Goal: Task Accomplishment & Management: Complete application form

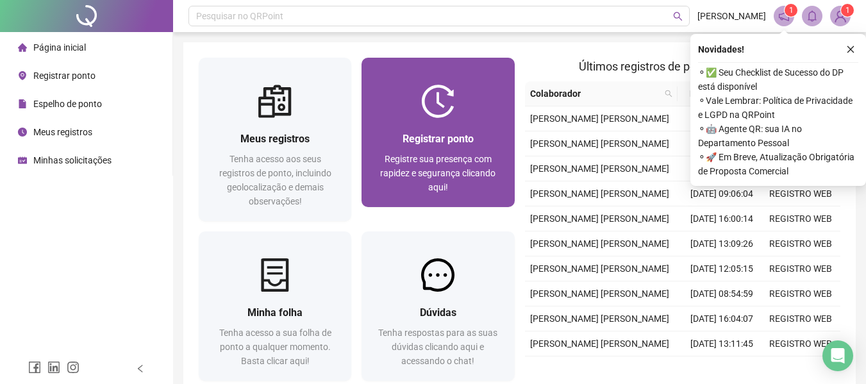
click at [379, 158] on div "Registre sua presença com rapidez e segurança clicando aqui!" at bounding box center [438, 173] width 122 height 42
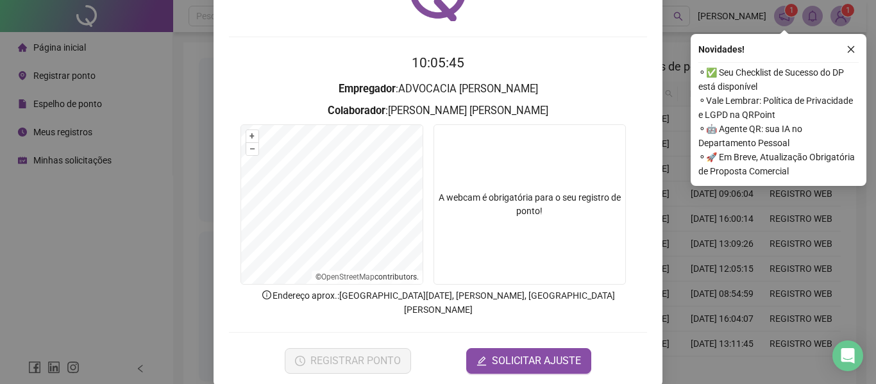
scroll to position [88, 0]
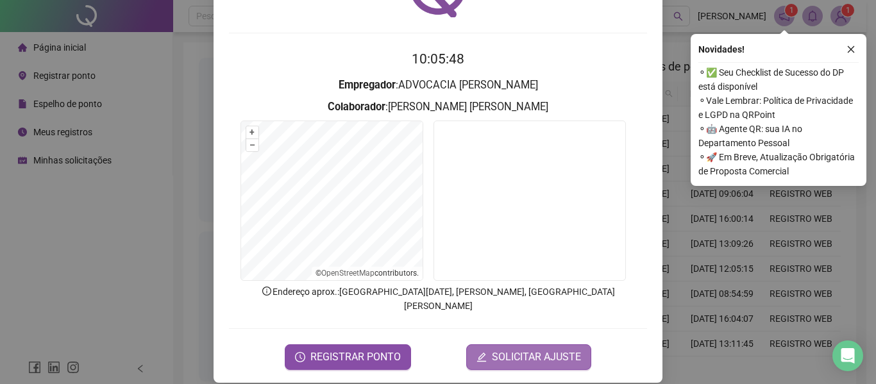
click at [519, 349] on span "SOLICITAR AJUSTE" at bounding box center [536, 356] width 89 height 15
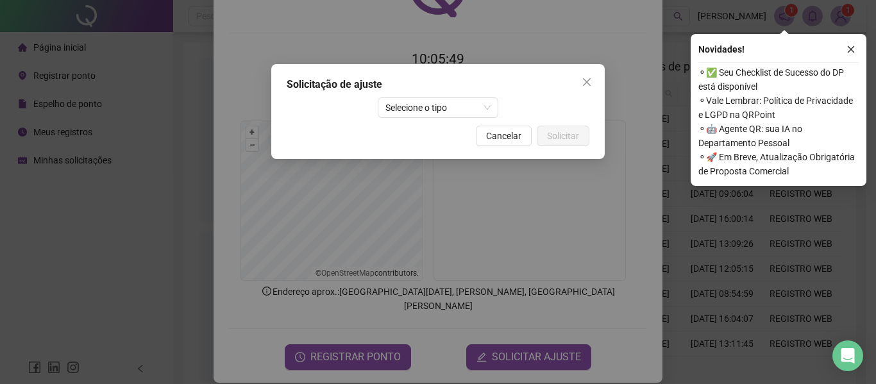
click at [434, 96] on div "Solicitação de ajuste Selecione o tipo Cancelar Solicitar" at bounding box center [437, 111] width 333 height 95
click at [436, 101] on span "Selecione o tipo" at bounding box center [438, 107] width 106 height 19
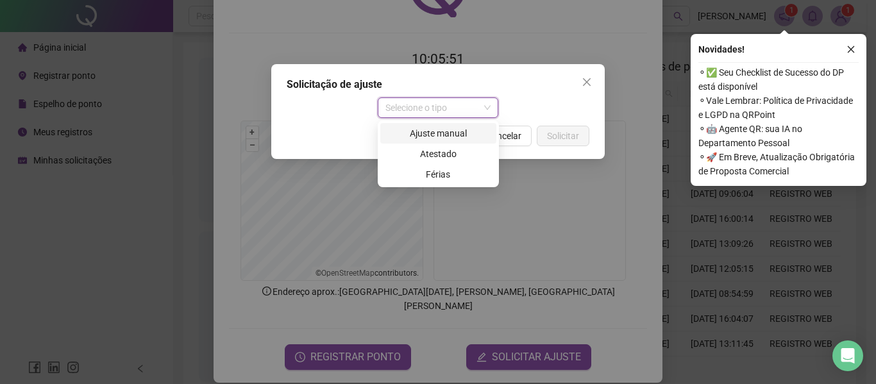
click at [422, 135] on div "Ajuste manual" at bounding box center [438, 133] width 101 height 14
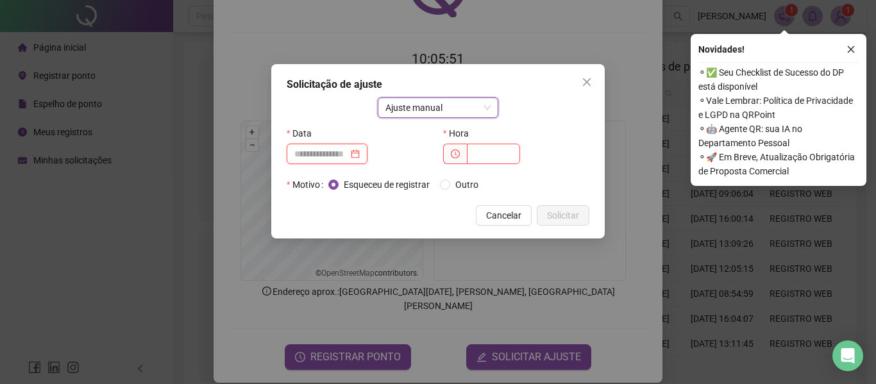
click at [342, 155] on input at bounding box center [321, 154] width 54 height 14
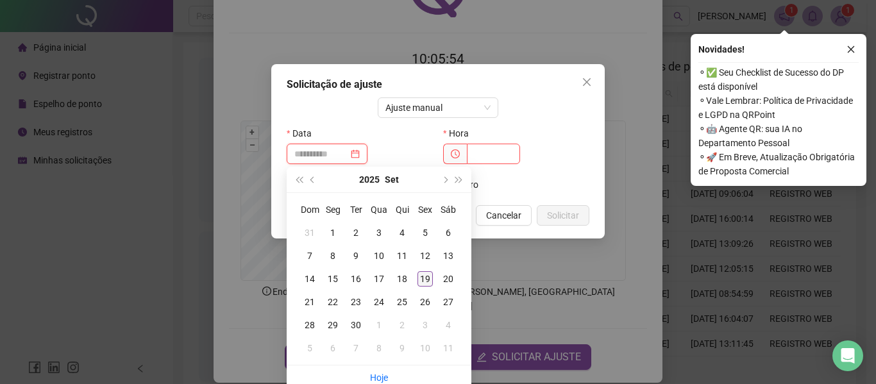
type input "**********"
click at [421, 280] on div "19" at bounding box center [424, 278] width 15 height 15
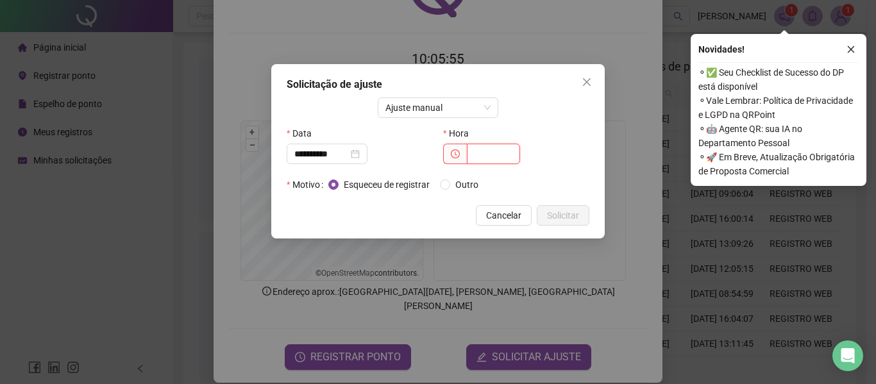
click at [481, 158] on input "text" at bounding box center [493, 154] width 53 height 21
type input "*****"
click at [566, 217] on span "Solicitar" at bounding box center [563, 215] width 32 height 14
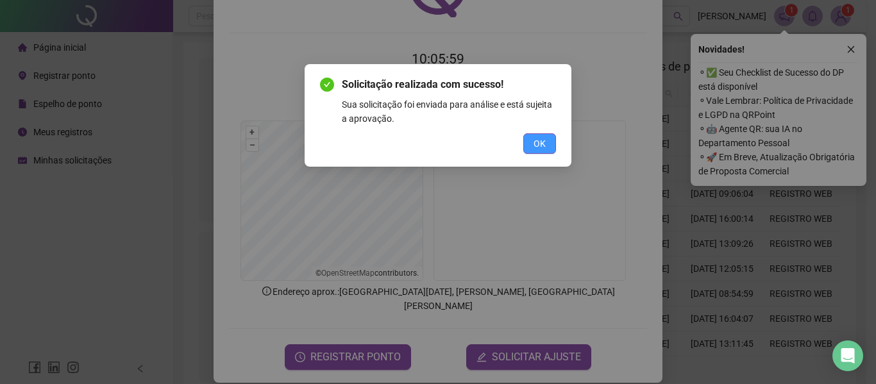
click at [544, 146] on span "OK" at bounding box center [539, 144] width 12 height 14
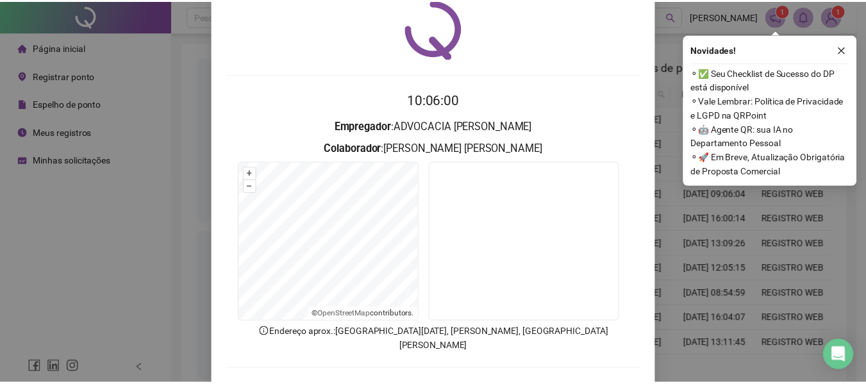
scroll to position [0, 0]
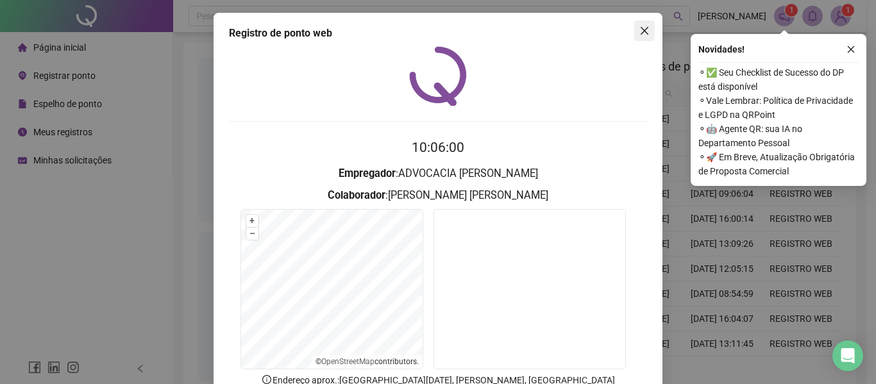
click at [640, 31] on icon "close" at bounding box center [644, 31] width 8 height 8
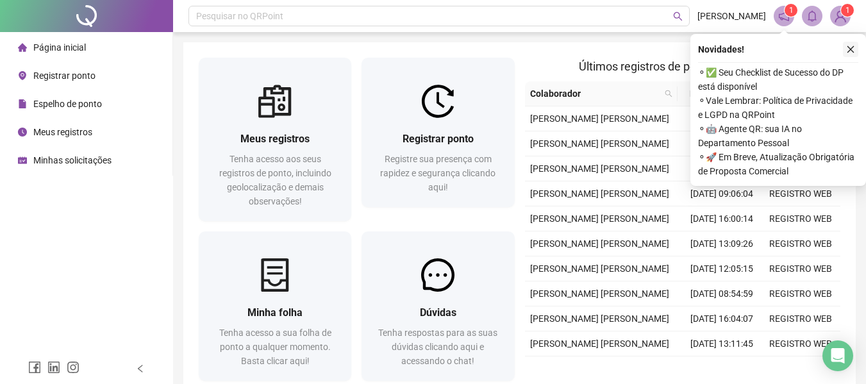
click at [849, 44] on button "button" at bounding box center [850, 49] width 15 height 15
